Goal: Transaction & Acquisition: Purchase product/service

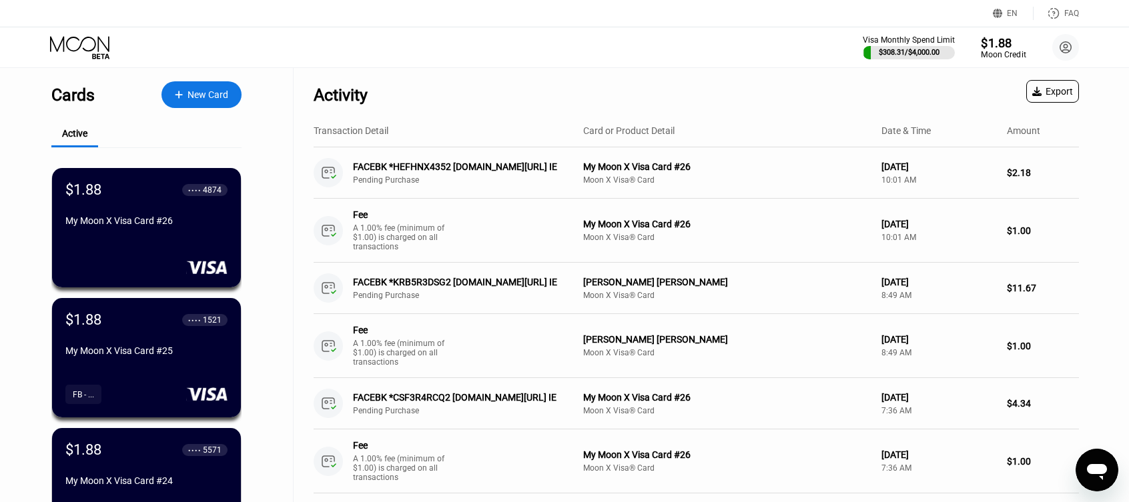
click at [1002, 53] on div "Moon Credit" at bounding box center [1003, 54] width 45 height 9
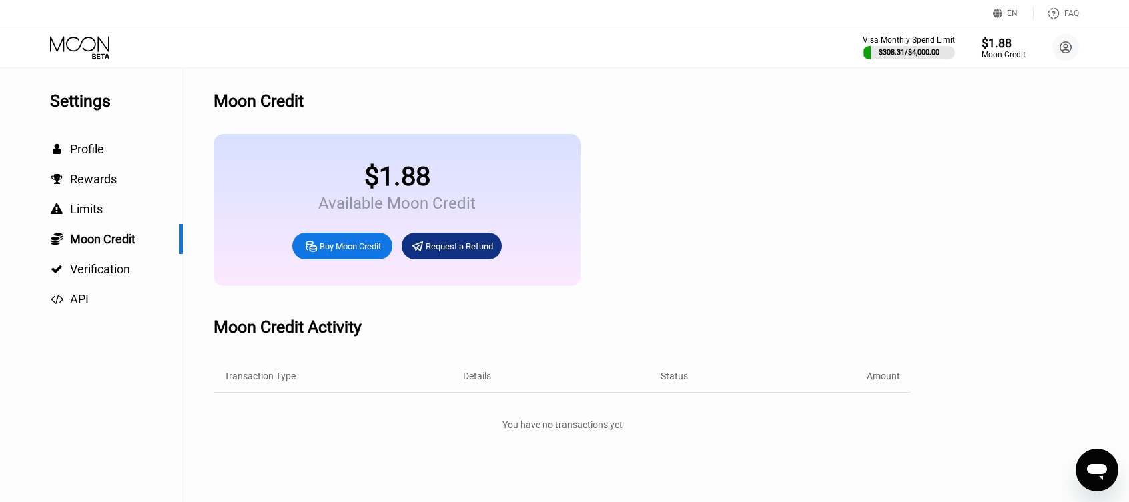
click at [353, 252] on div "Buy Moon Credit" at bounding box center [350, 246] width 61 height 11
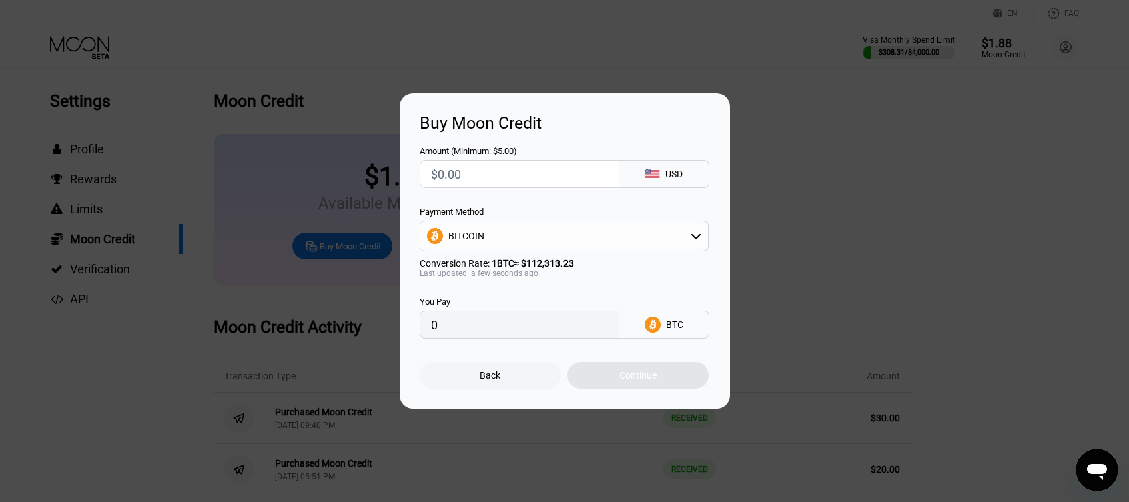
click at [506, 171] on input "text" at bounding box center [519, 174] width 177 height 27
type input "$3"
type input "0.00002672"
type input "$30"
type input "0.00026712"
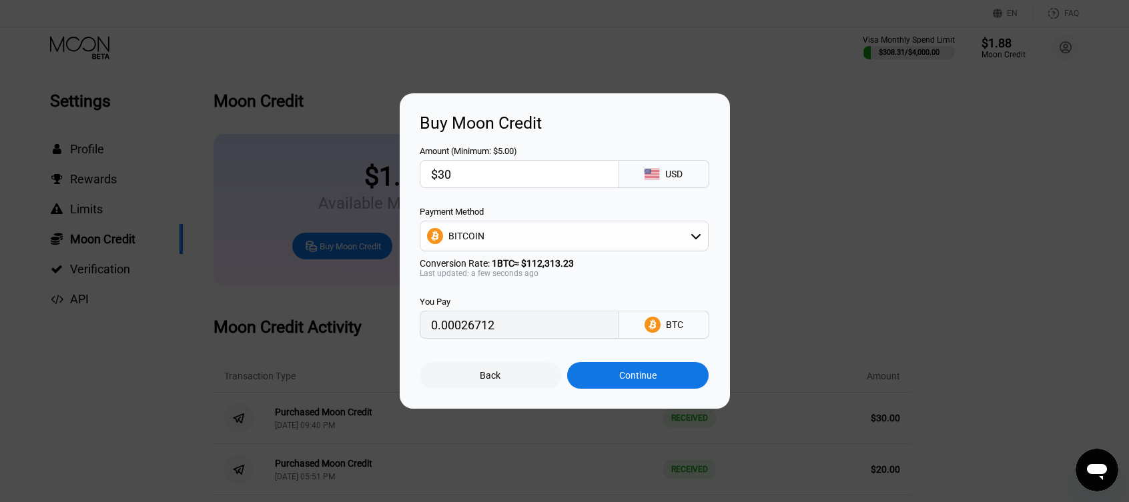
type input "$30"
click at [581, 243] on div "BITCOIN" at bounding box center [564, 236] width 288 height 27
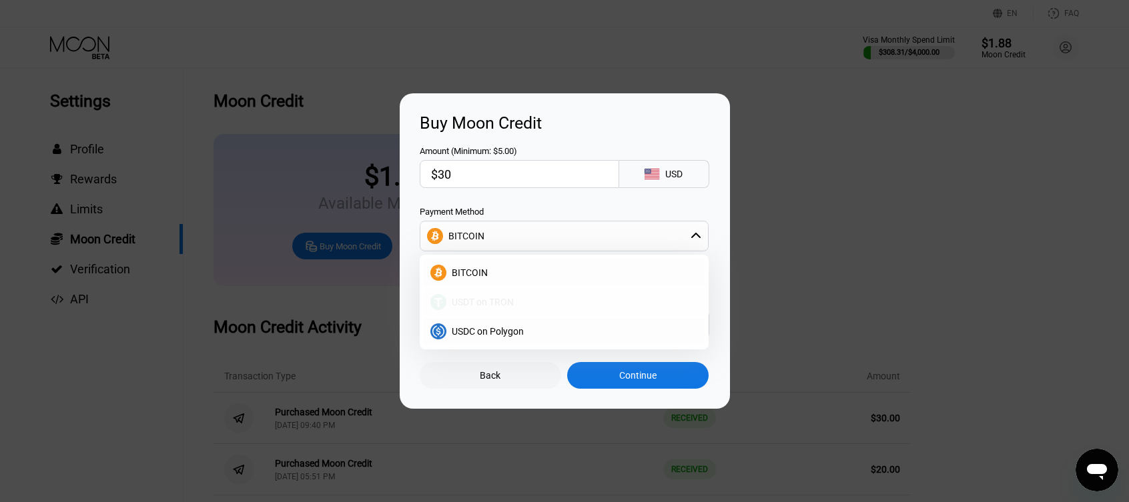
click at [513, 304] on span "USDT on TRON" at bounding box center [483, 302] width 62 height 11
type input "30.30"
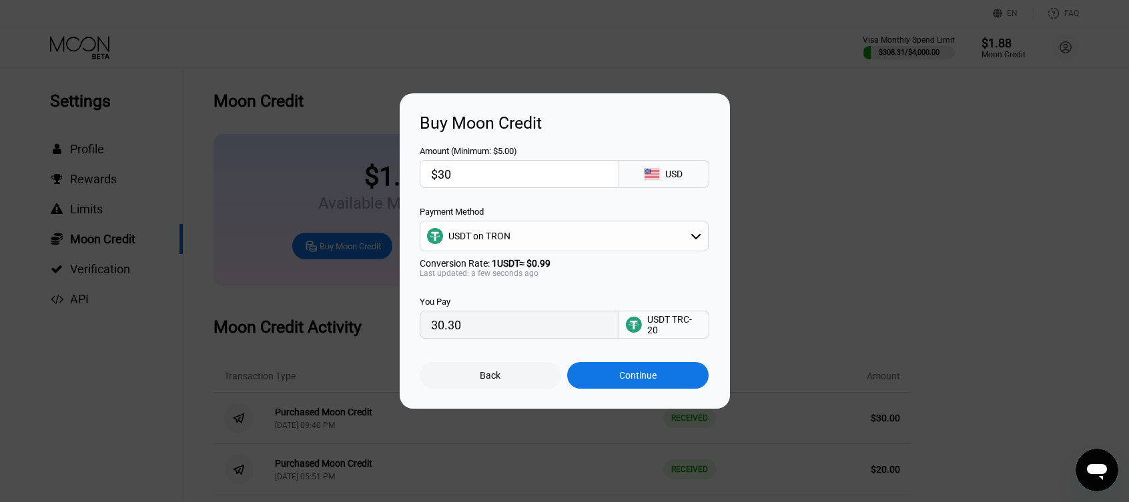
click at [643, 381] on div "Continue" at bounding box center [637, 375] width 37 height 11
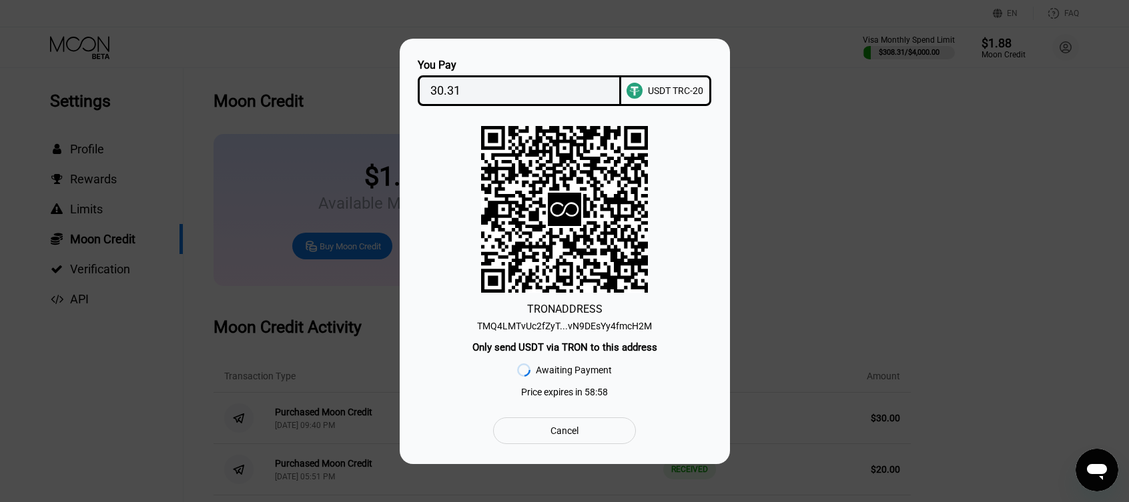
click at [582, 326] on div "TMQ4LMTvUc2fZyT...vN9DEsYy4fmcH2M" at bounding box center [564, 326] width 175 height 11
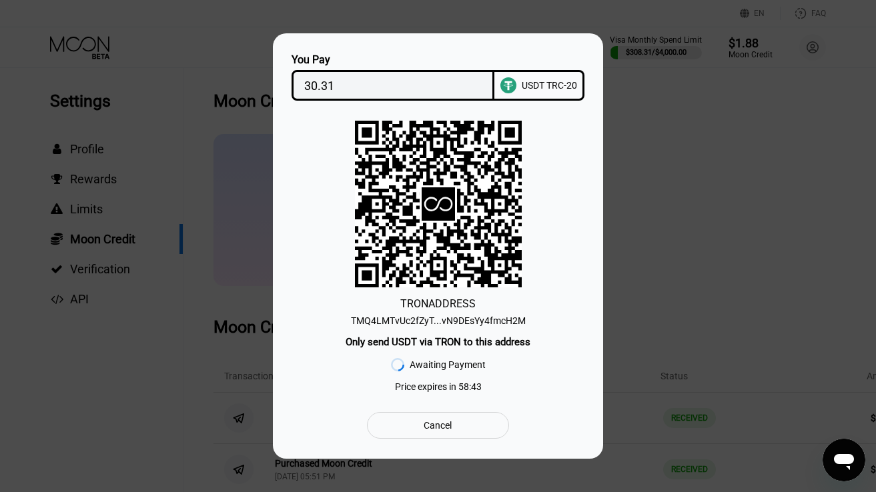
click at [370, 87] on input "30.31" at bounding box center [393, 85] width 178 height 27
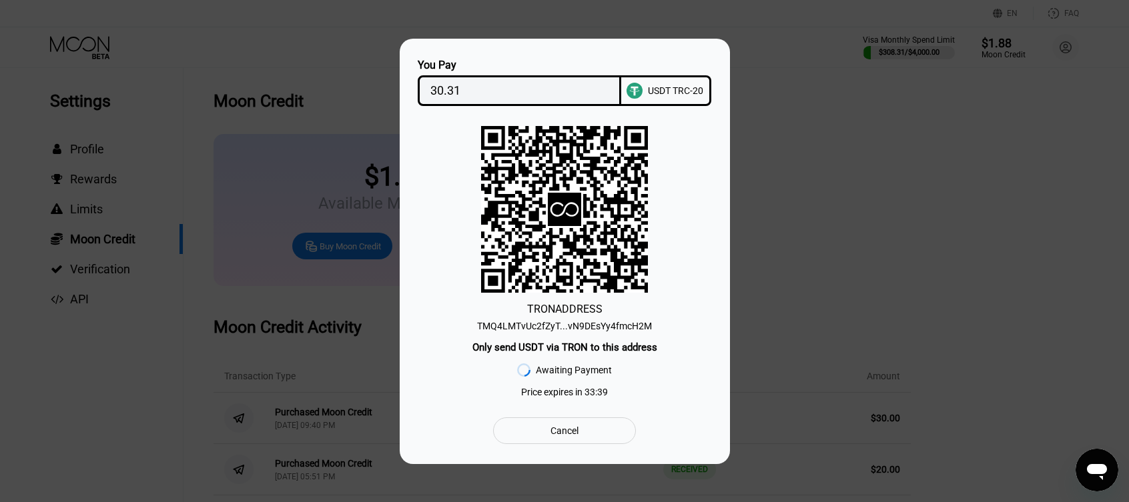
click at [578, 329] on div "TMQ4LMTvUc2fZyT...vN9DEsYy4fmcH2M" at bounding box center [564, 326] width 175 height 11
click at [476, 83] on input "30.31" at bounding box center [519, 90] width 178 height 27
click at [540, 326] on div "TMQ4LMTvUc2fZyT...vN9DEsYy4fmcH2M" at bounding box center [564, 326] width 175 height 11
